Goal: Task Accomplishment & Management: Use online tool/utility

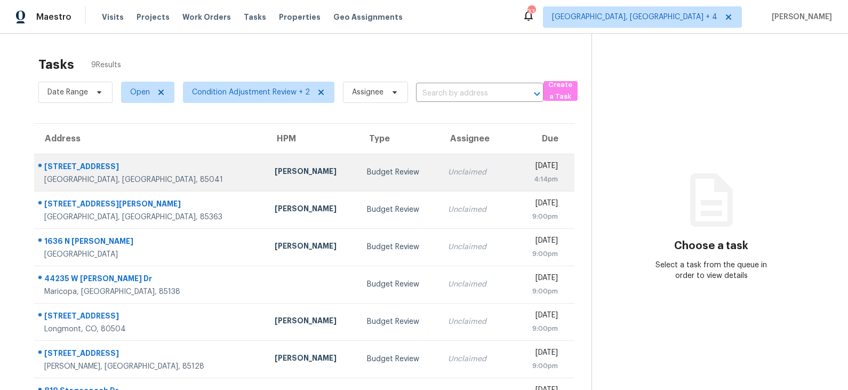
click at [358, 164] on td "Budget Review" at bounding box center [398, 172] width 81 height 37
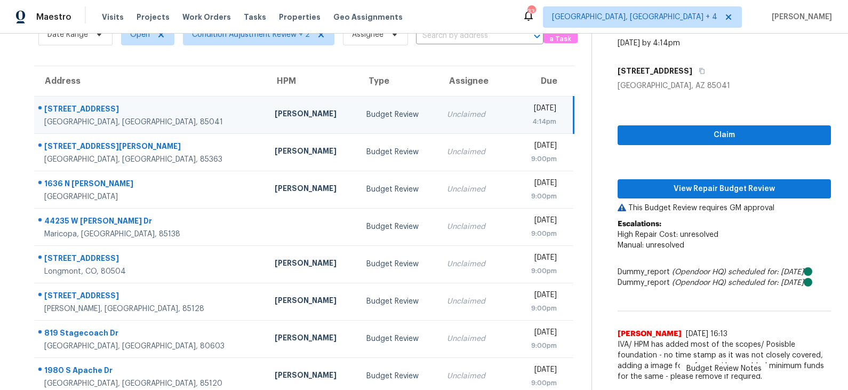
scroll to position [59, 0]
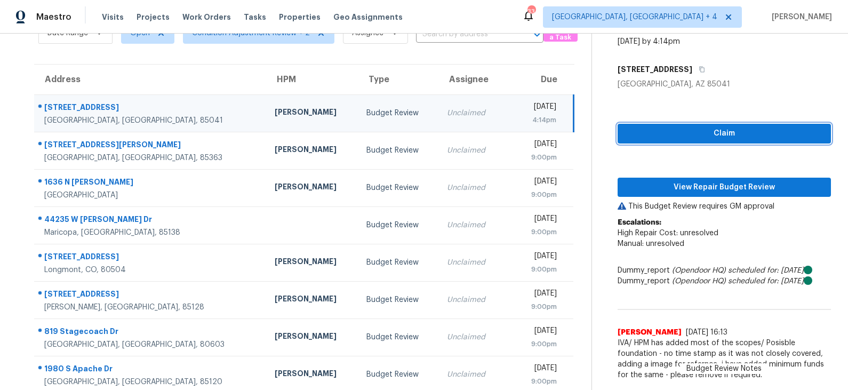
click at [674, 132] on span "Claim" at bounding box center [724, 133] width 196 height 13
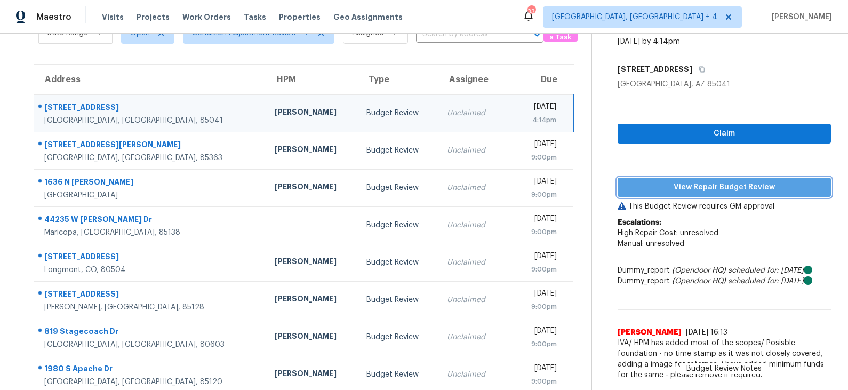
click at [673, 185] on span "View Repair Budget Review" at bounding box center [724, 187] width 196 height 13
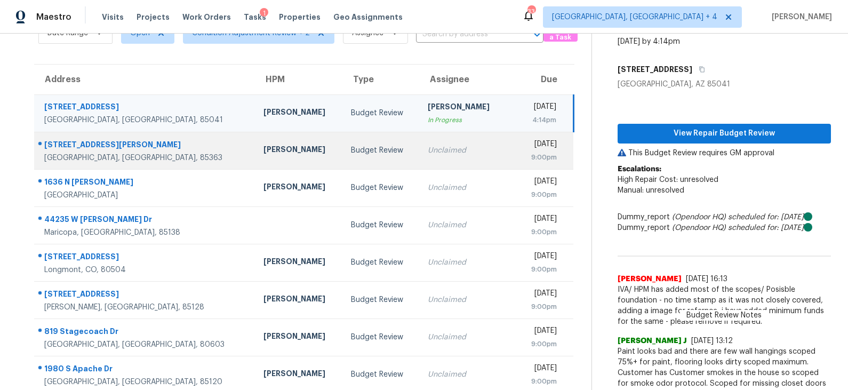
click at [368, 146] on td "Budget Review" at bounding box center [380, 150] width 77 height 37
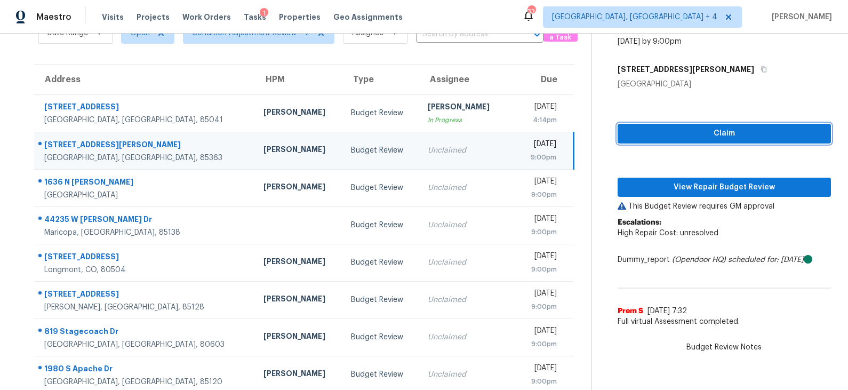
click at [681, 134] on span "Claim" at bounding box center [724, 133] width 196 height 13
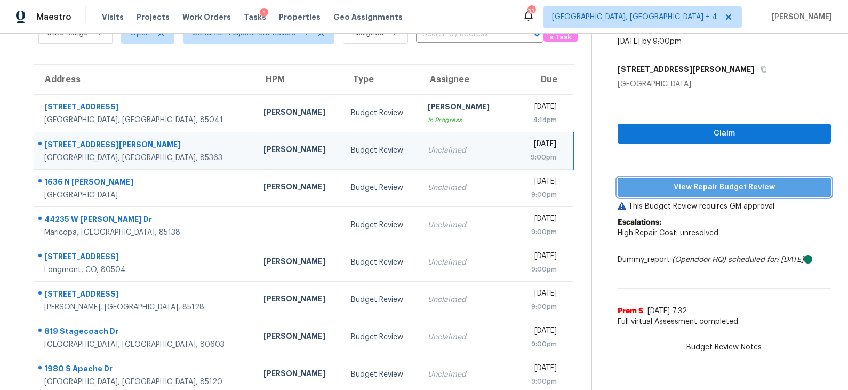
click at [680, 182] on span "View Repair Budget Review" at bounding box center [724, 187] width 196 height 13
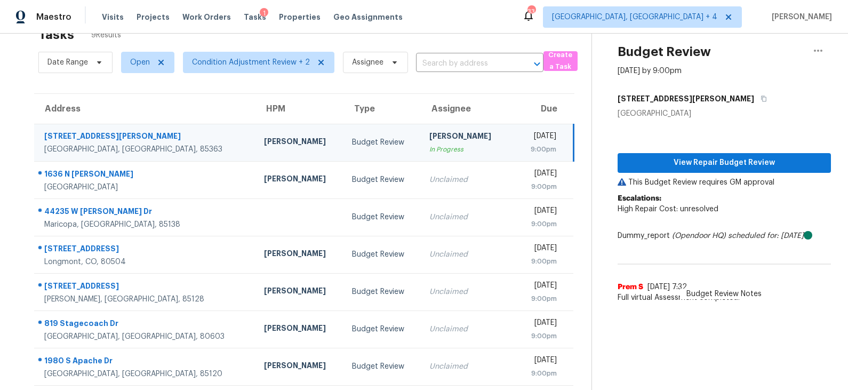
scroll to position [70, 0]
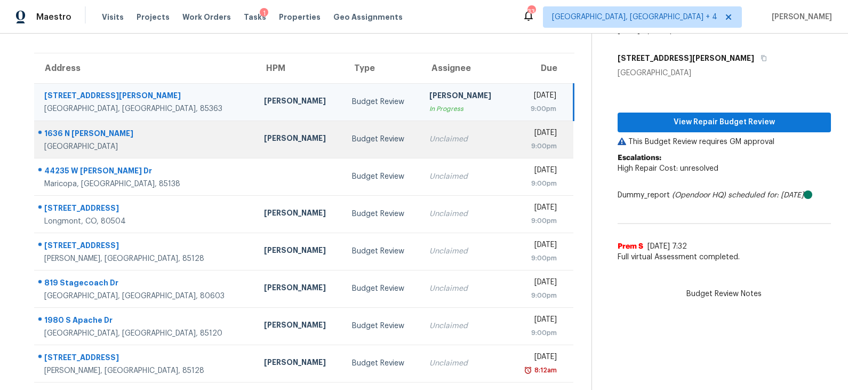
click at [343, 141] on td "Budget Review" at bounding box center [381, 139] width 77 height 37
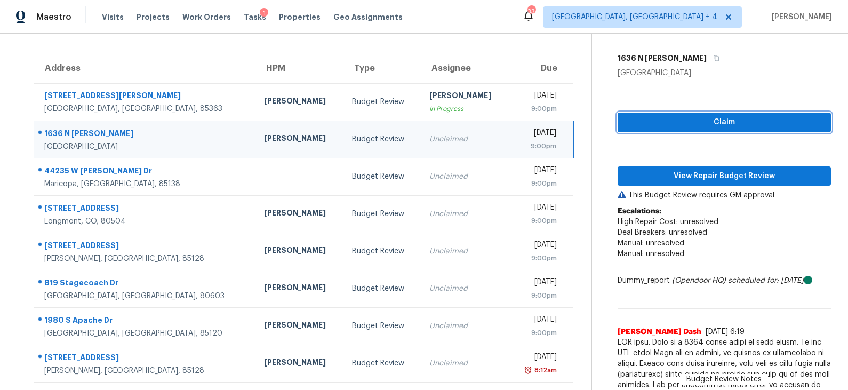
click at [713, 122] on span "Claim" at bounding box center [724, 122] width 196 height 13
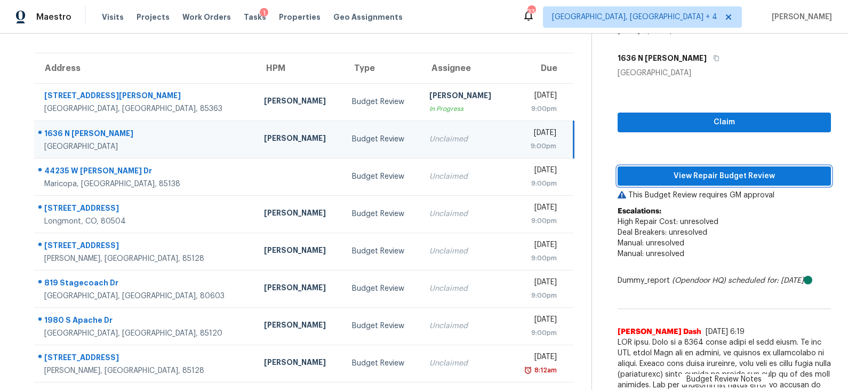
click at [703, 175] on span "View Repair Budget Review" at bounding box center [724, 176] width 196 height 13
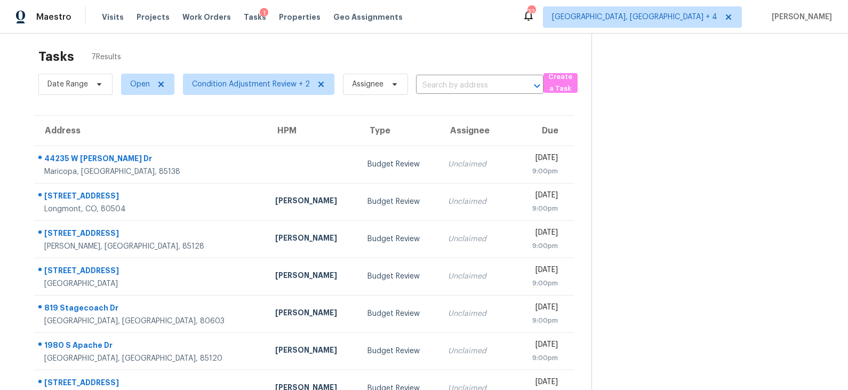
scroll to position [0, 0]
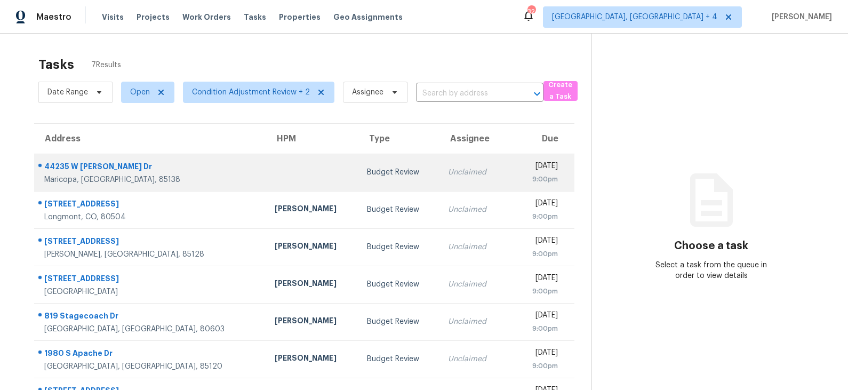
click at [358, 179] on td "Budget Review" at bounding box center [398, 172] width 81 height 37
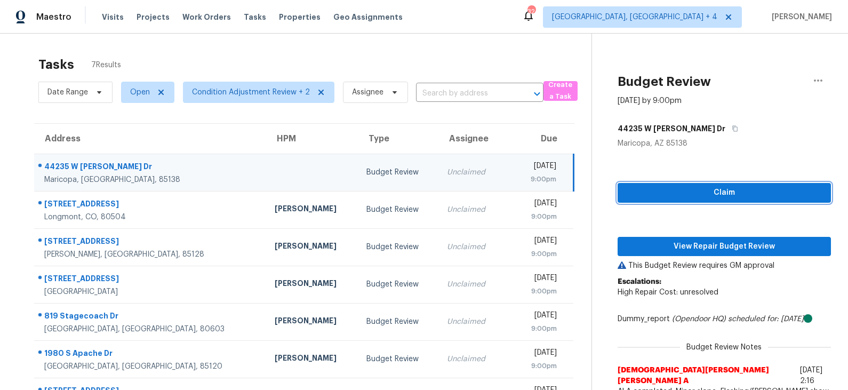
click at [708, 195] on span "Claim" at bounding box center [724, 192] width 196 height 13
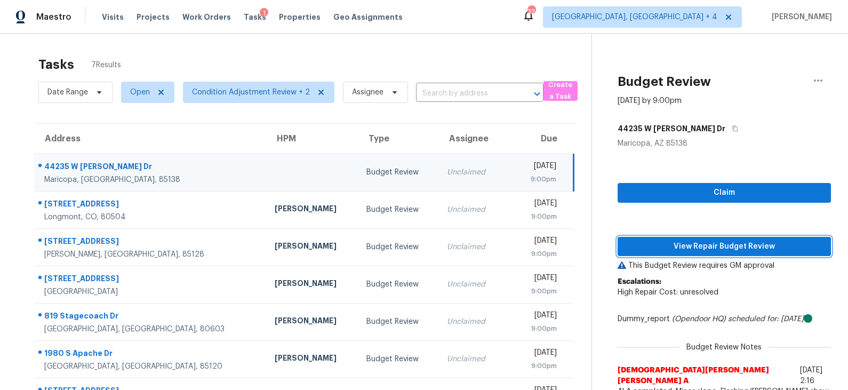
click at [693, 238] on button "View Repair Budget Review" at bounding box center [724, 247] width 213 height 20
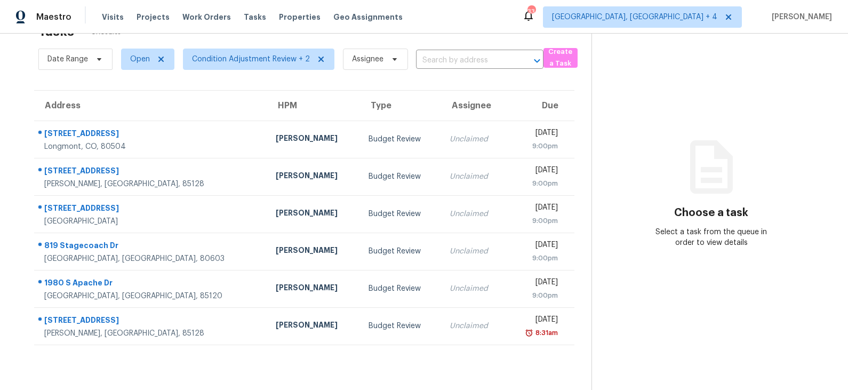
scroll to position [4, 0]
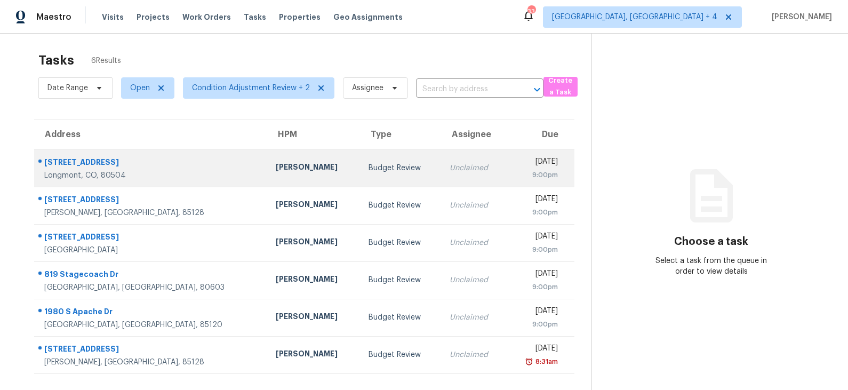
click at [369, 166] on div "Budget Review" at bounding box center [401, 168] width 64 height 11
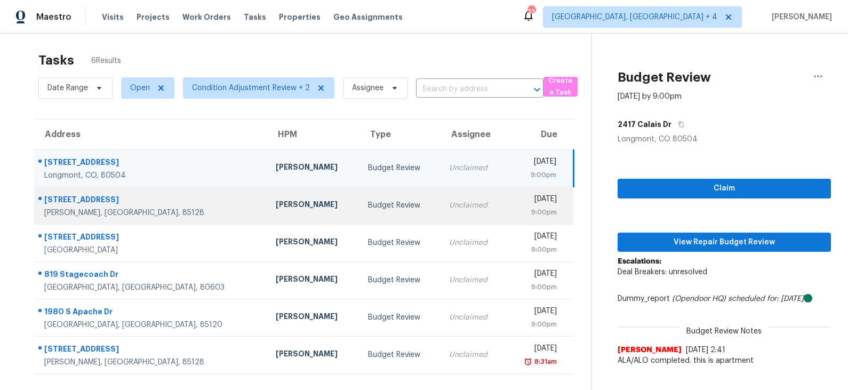
click at [359, 194] on td "Budget Review" at bounding box center [399, 205] width 81 height 37
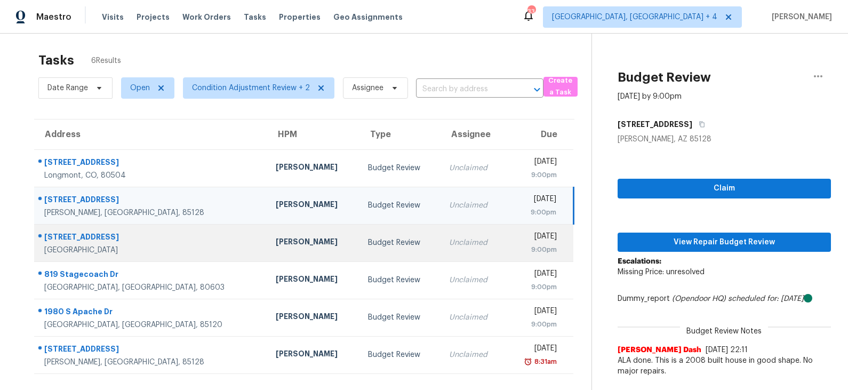
click at [368, 239] on div "Budget Review" at bounding box center [400, 242] width 64 height 11
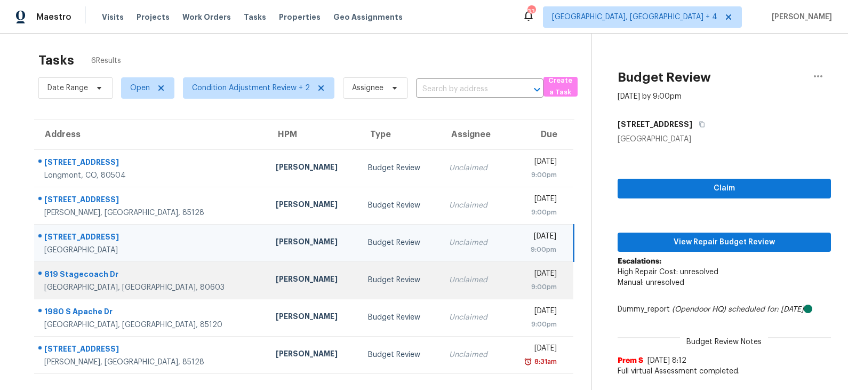
click at [368, 275] on div "Budget Review" at bounding box center [400, 280] width 64 height 11
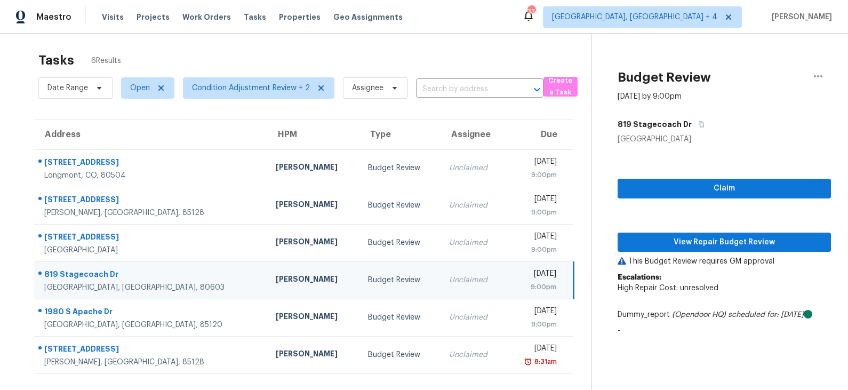
scroll to position [33, 0]
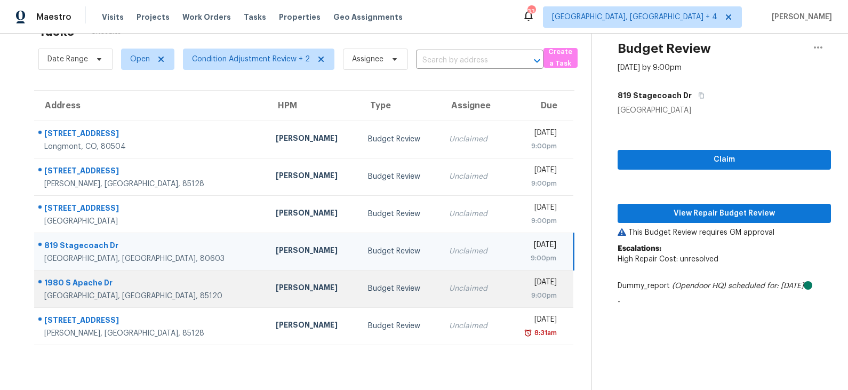
click at [359, 293] on td "Budget Review" at bounding box center [399, 288] width 81 height 37
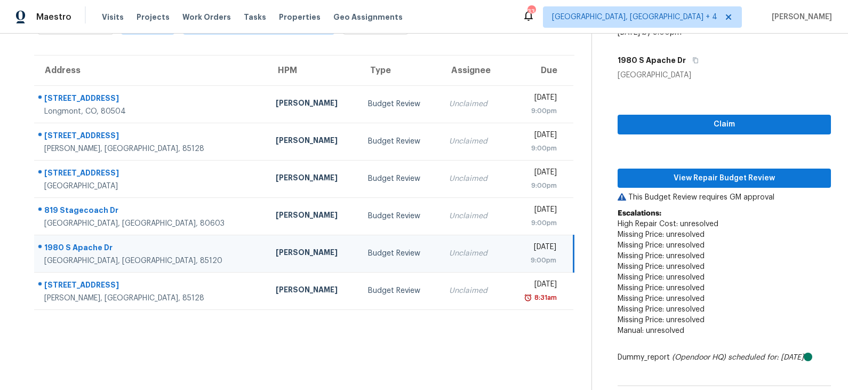
scroll to position [69, 0]
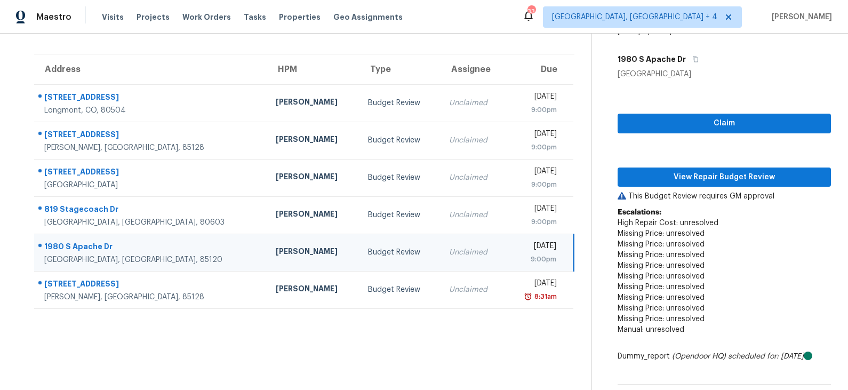
click at [368, 293] on div "Budget Review" at bounding box center [400, 289] width 64 height 11
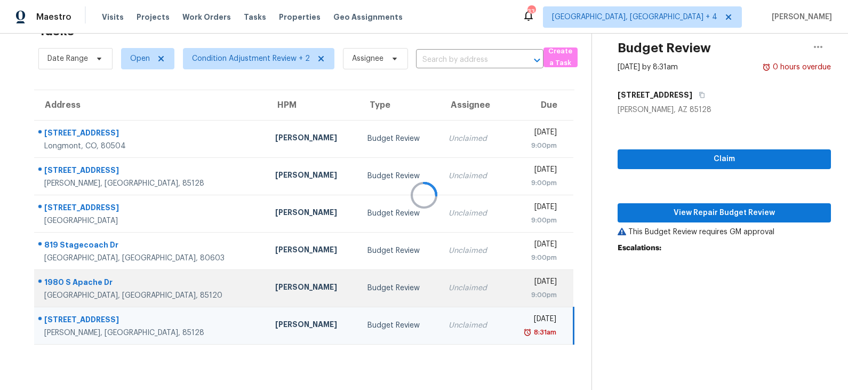
scroll to position [33, 0]
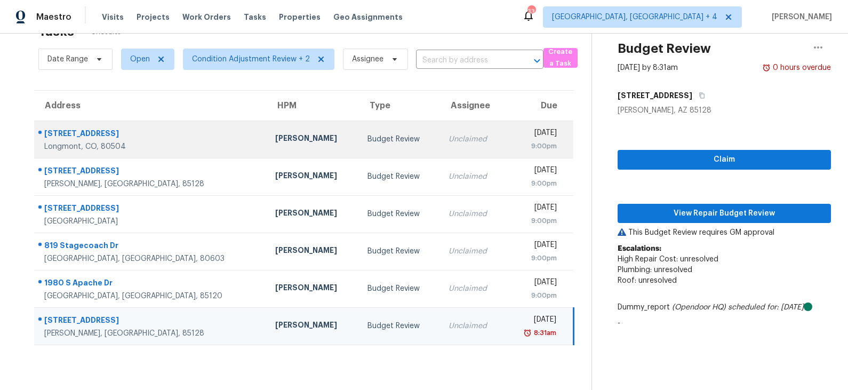
click at [359, 147] on td "Budget Review" at bounding box center [399, 139] width 81 height 37
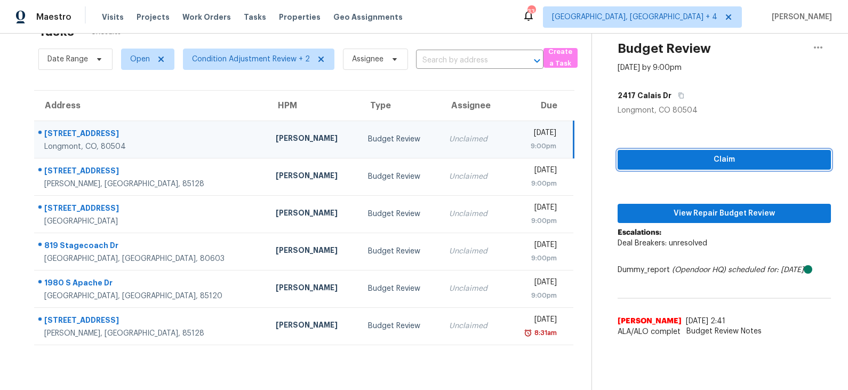
click at [710, 154] on span "Claim" at bounding box center [724, 159] width 196 height 13
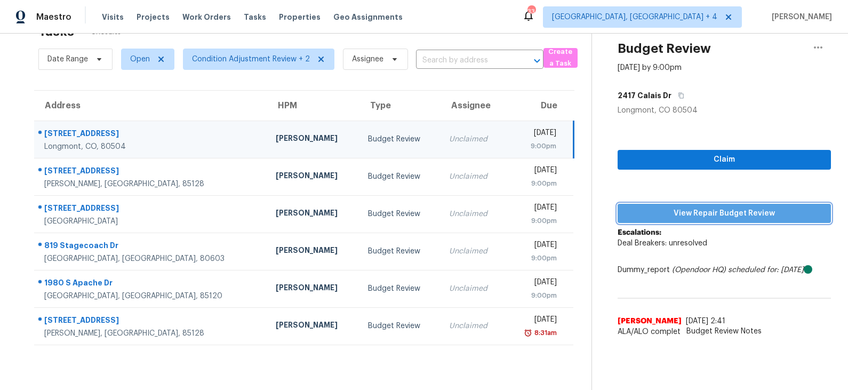
click at [696, 209] on span "View Repair Budget Review" at bounding box center [724, 213] width 196 height 13
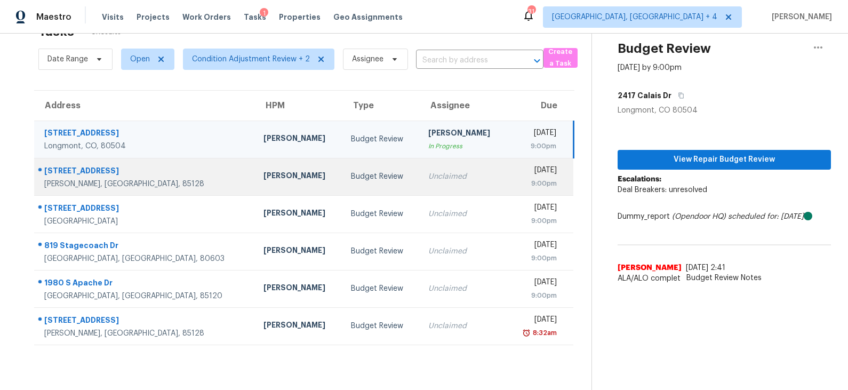
click at [351, 175] on div "Budget Review" at bounding box center [381, 176] width 60 height 11
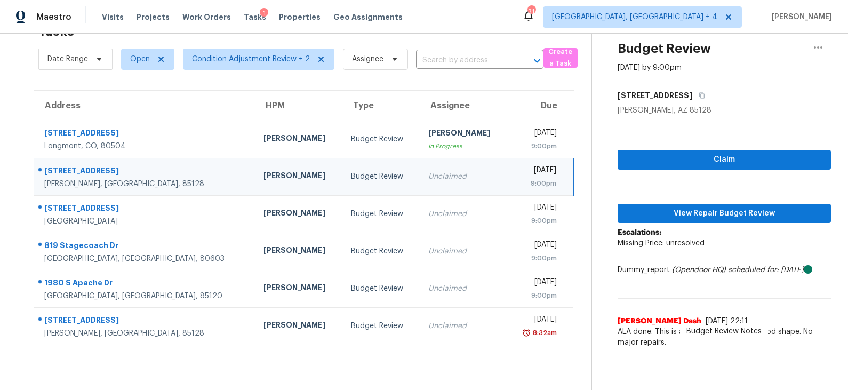
scroll to position [0, 0]
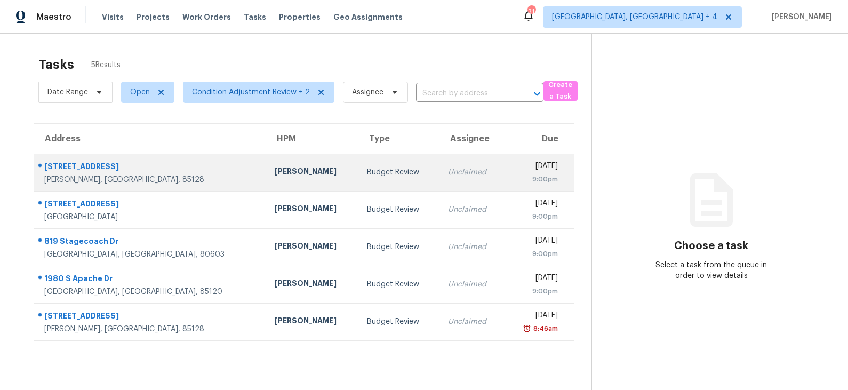
click at [504, 175] on td "Mon, Sep 29th 2025 9:00pm" at bounding box center [539, 172] width 70 height 37
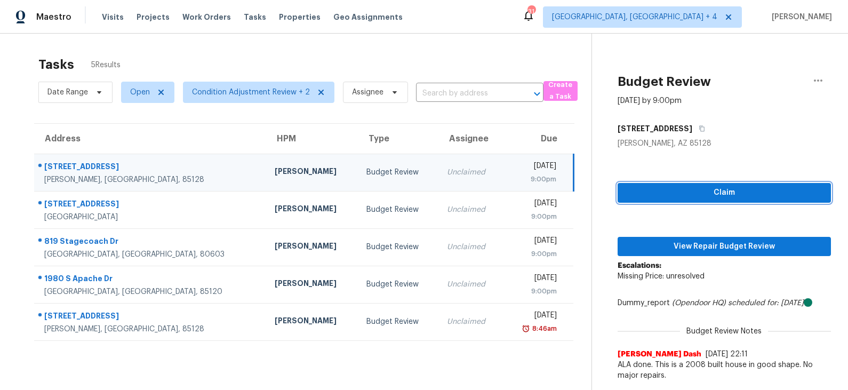
click at [683, 191] on span "Claim" at bounding box center [724, 192] width 196 height 13
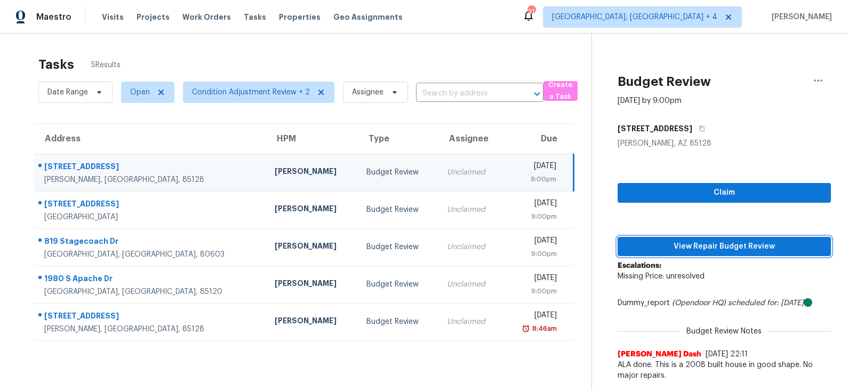
click at [694, 238] on button "View Repair Budget Review" at bounding box center [724, 247] width 213 height 20
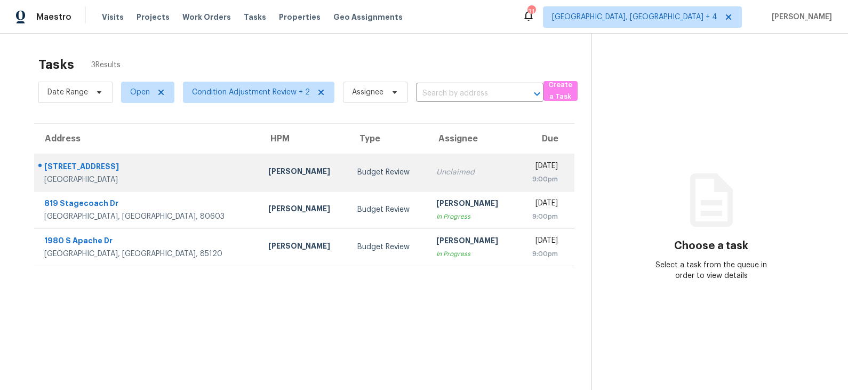
click at [357, 171] on div "Budget Review" at bounding box center [387, 172] width 61 height 11
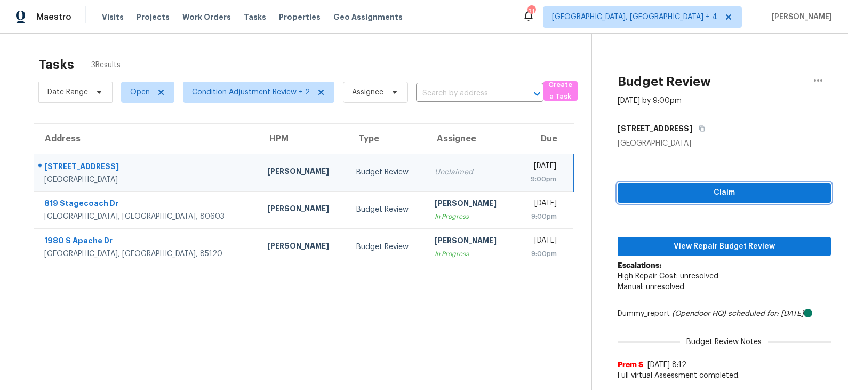
click at [664, 192] on span "Claim" at bounding box center [724, 192] width 196 height 13
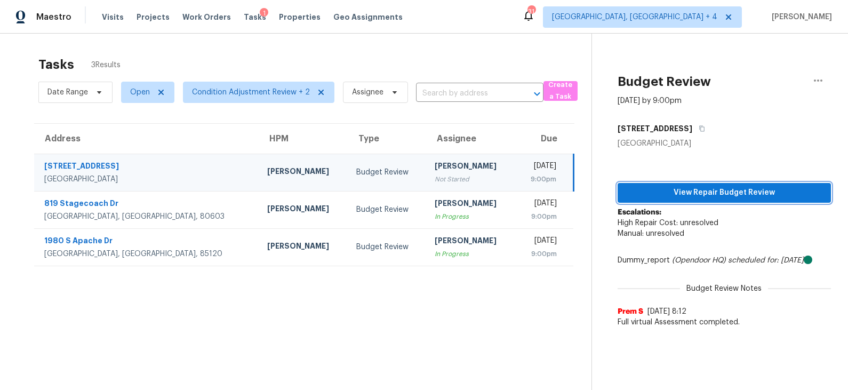
click at [698, 190] on span "View Repair Budget Review" at bounding box center [724, 192] width 196 height 13
